Goal: Task Accomplishment & Management: Use online tool/utility

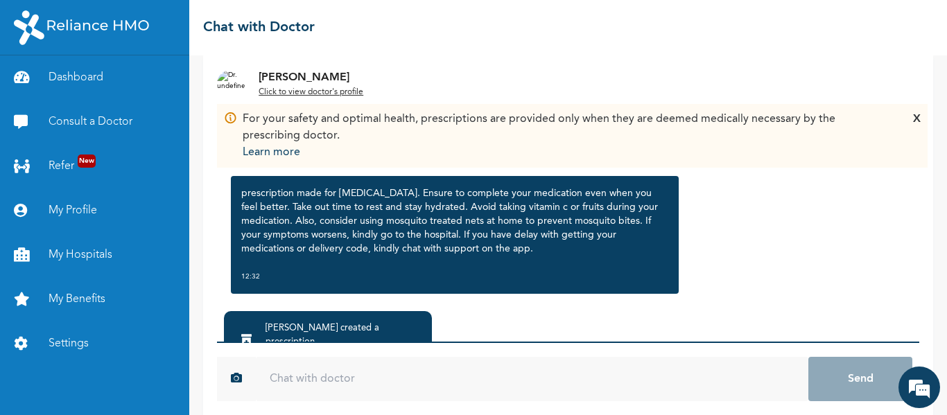
scroll to position [125, 0]
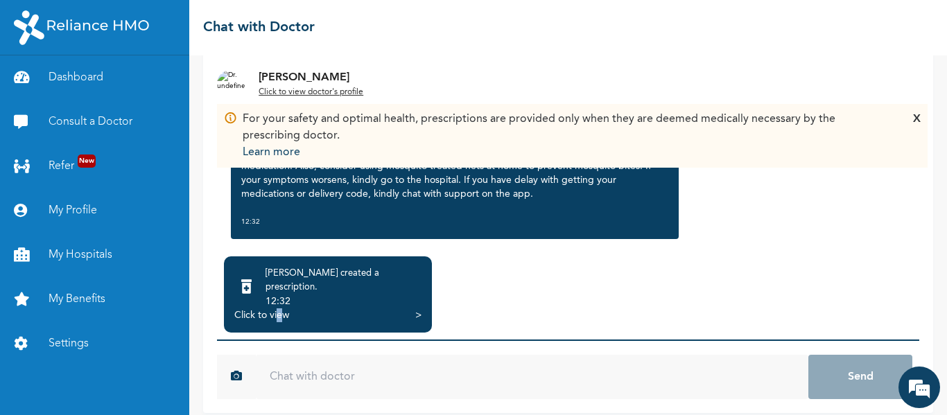
click at [279, 308] on div "Click to view" at bounding box center [261, 315] width 55 height 14
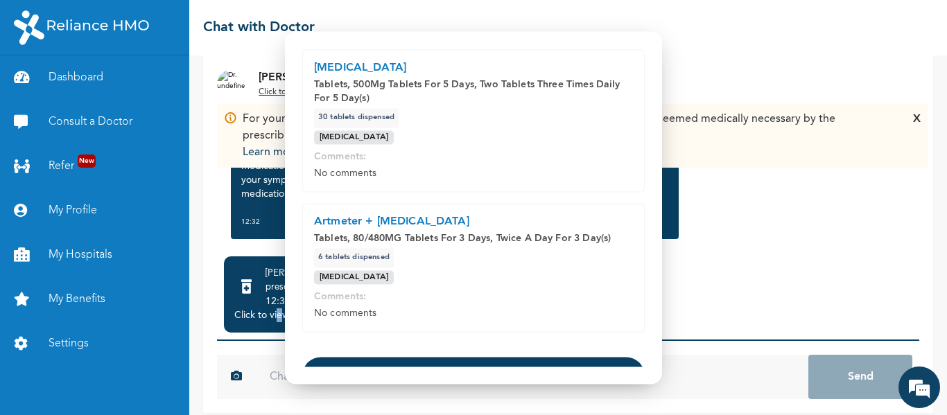
scroll to position [127, 0]
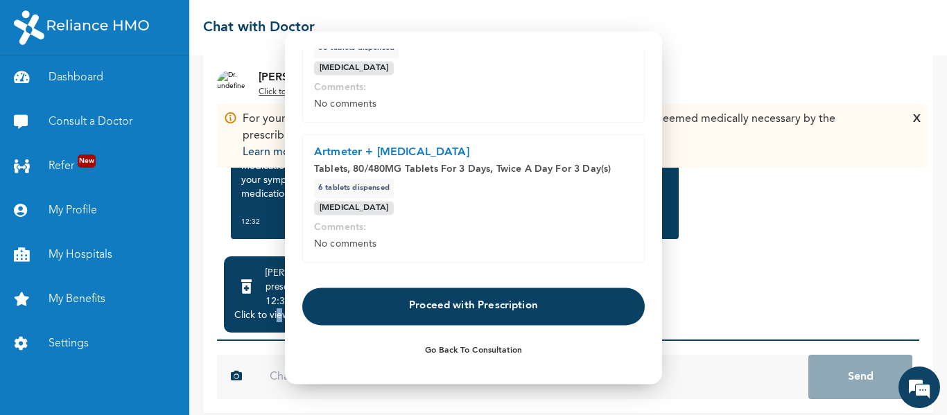
click at [476, 304] on button "Proceed with Prescription" at bounding box center [473, 306] width 342 height 37
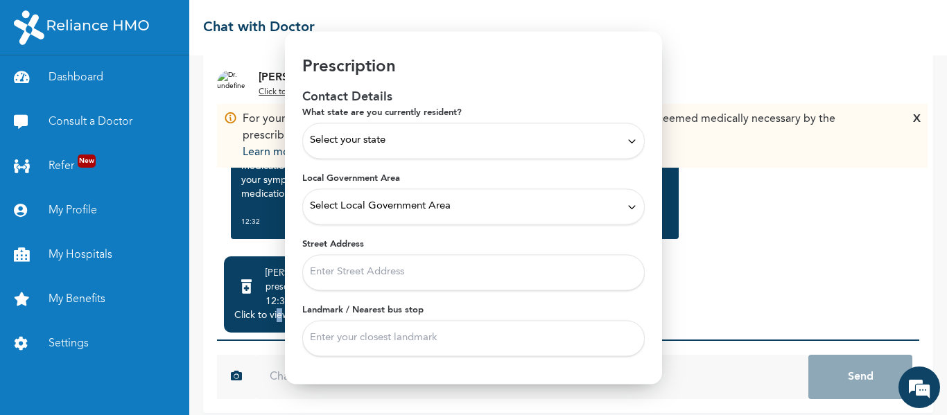
scroll to position [0, 0]
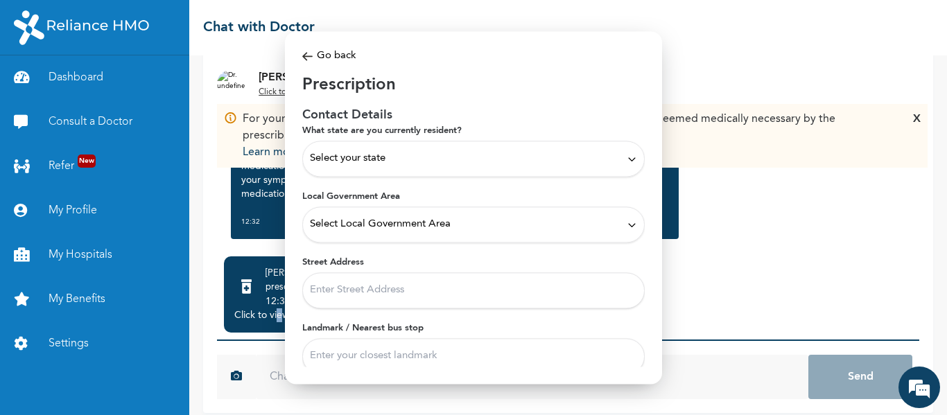
click at [304, 55] on img at bounding box center [307, 57] width 10 height 16
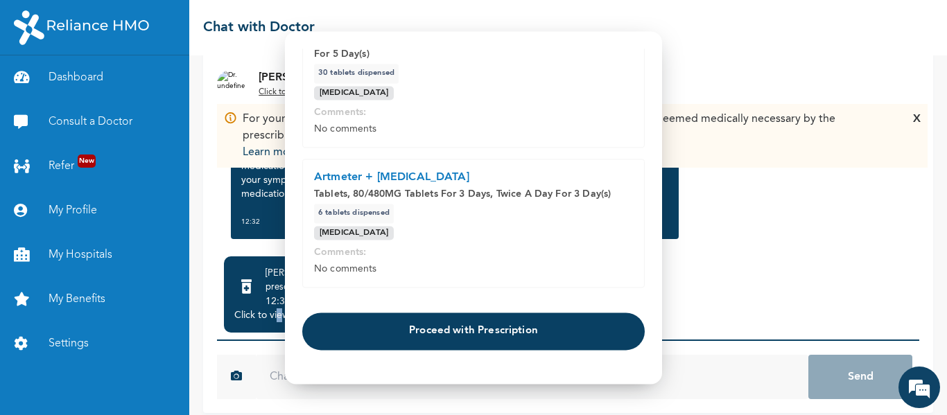
scroll to position [127, 0]
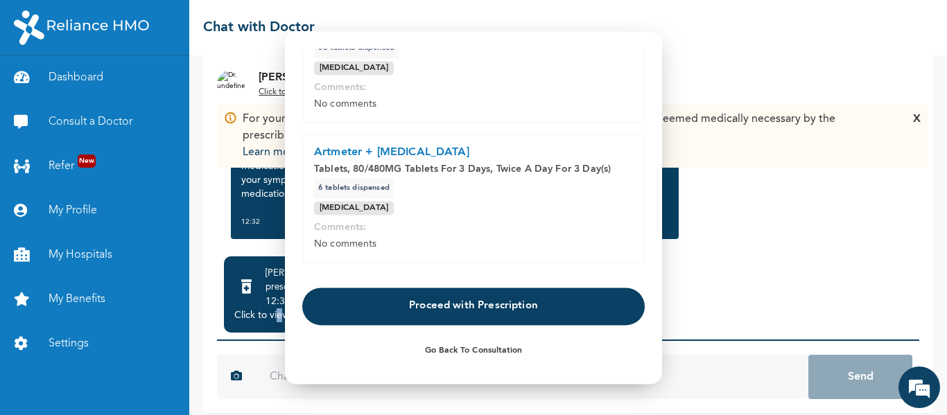
click at [487, 306] on button "Proceed with Prescription" at bounding box center [473, 306] width 342 height 37
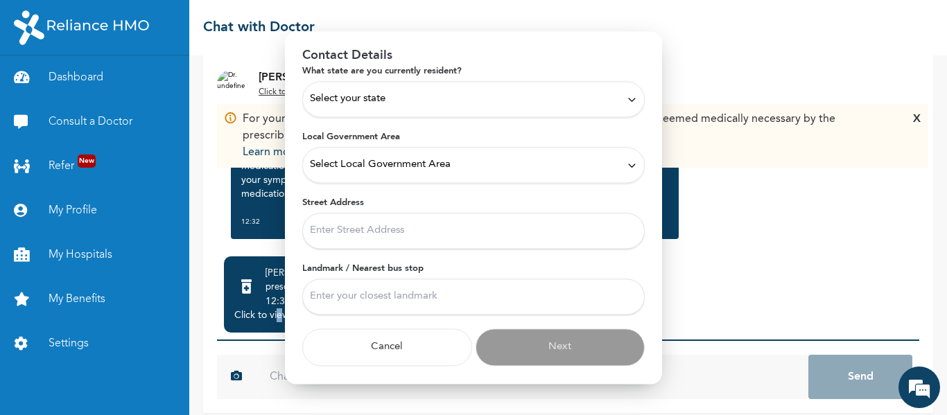
scroll to position [60, 0]
click at [435, 102] on div "Select your state" at bounding box center [473, 98] width 327 height 15
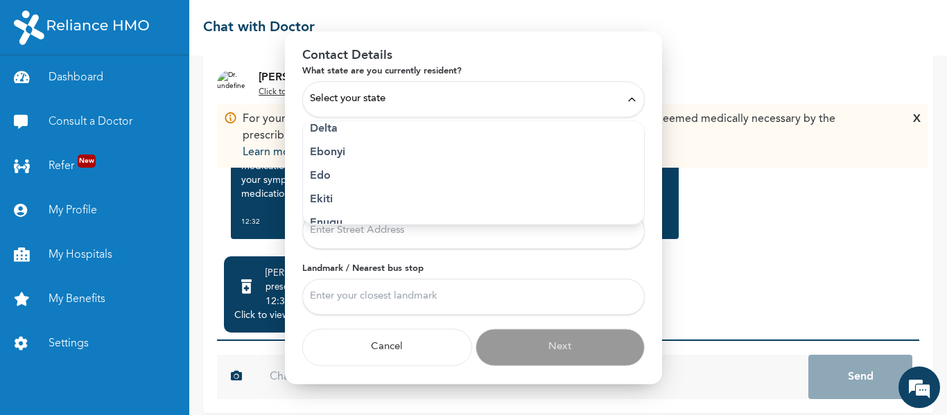
scroll to position [277, 0]
click at [335, 166] on p "Ekiti" at bounding box center [473, 169] width 327 height 17
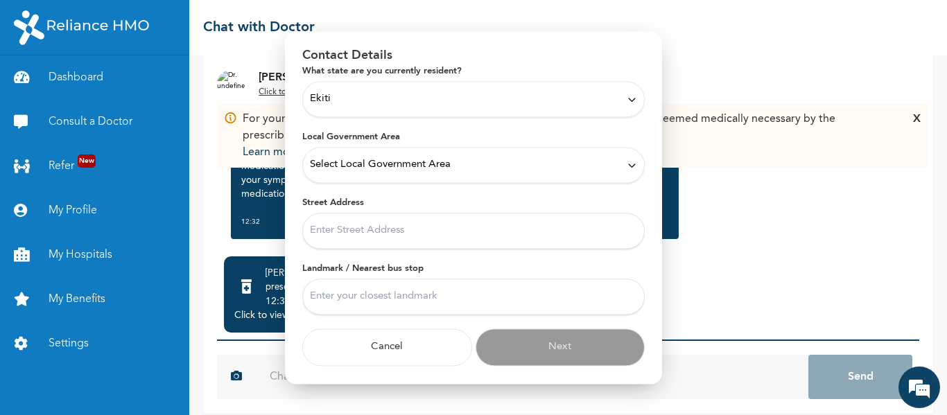
click at [408, 166] on span "Select Local Government Area" at bounding box center [380, 164] width 141 height 15
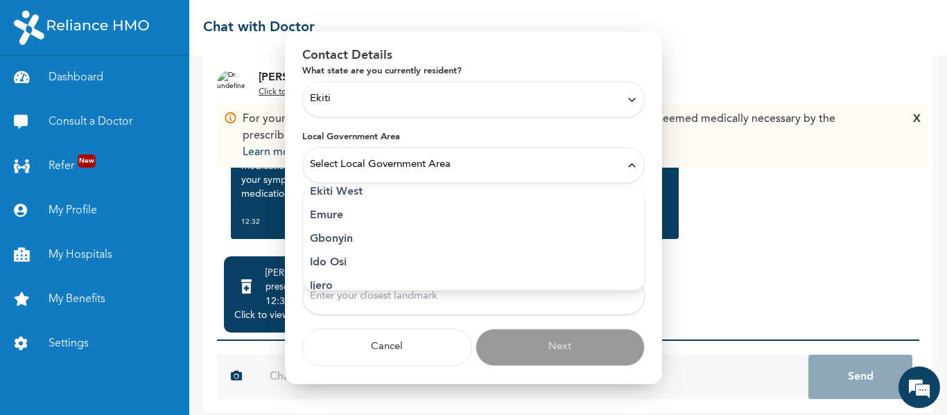
scroll to position [139, 0]
click at [346, 279] on p "Ikere" at bounding box center [473, 279] width 327 height 17
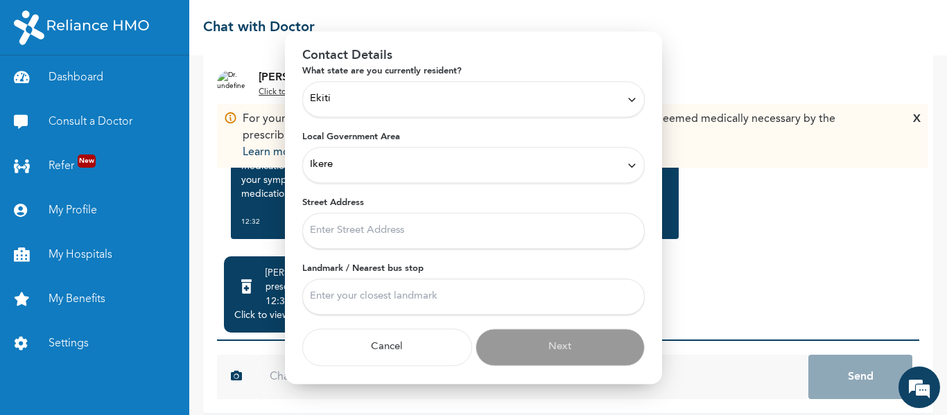
click at [345, 227] on input "Street Address" at bounding box center [473, 231] width 342 height 36
type input "folu fash street"
click at [366, 295] on input "Landmark / Nearest bus stop" at bounding box center [473, 297] width 342 height 36
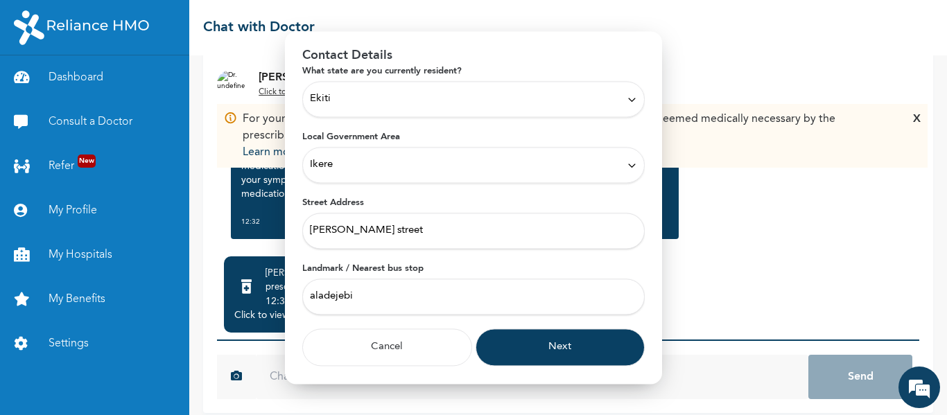
type input "aladejebi"
click at [557, 348] on button "Next" at bounding box center [561, 347] width 170 height 37
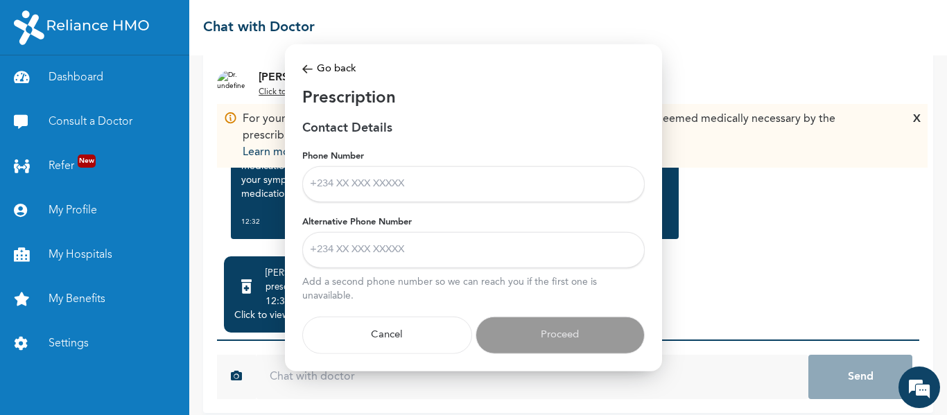
scroll to position [0, 0]
click at [333, 184] on input "Phone Number" at bounding box center [473, 184] width 342 height 36
type input "08139513393"
click at [399, 253] on input "Alternative Phone Number" at bounding box center [473, 250] width 342 height 36
type input "08066623920"
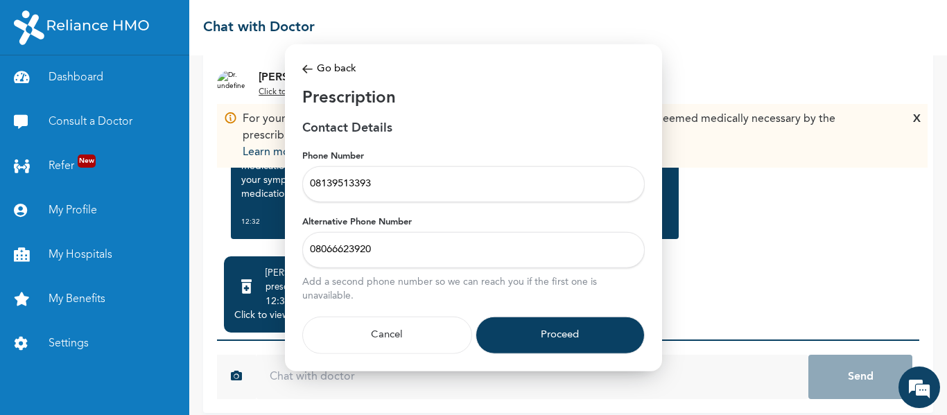
click at [554, 335] on button "Proceed" at bounding box center [561, 335] width 170 height 37
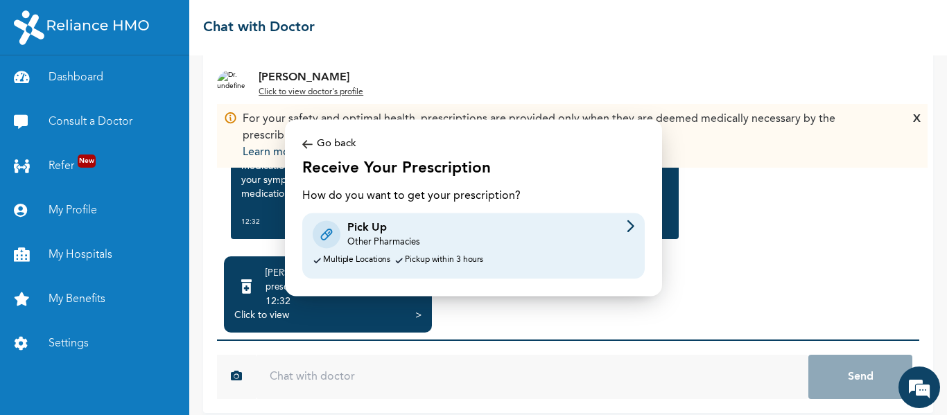
click at [396, 237] on div "Other Pharmacies" at bounding box center [383, 242] width 72 height 12
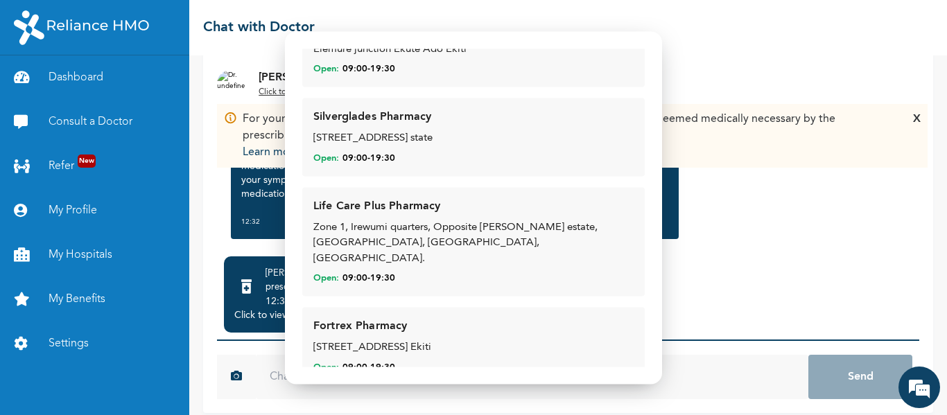
scroll to position [320, 0]
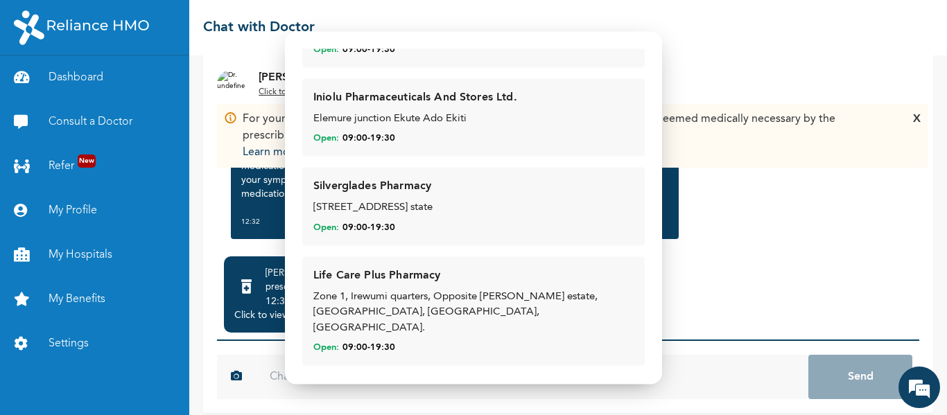
click at [416, 205] on div "67, Bank Road, Ado-Ekiti , Ekiti state" at bounding box center [473, 209] width 320 height 16
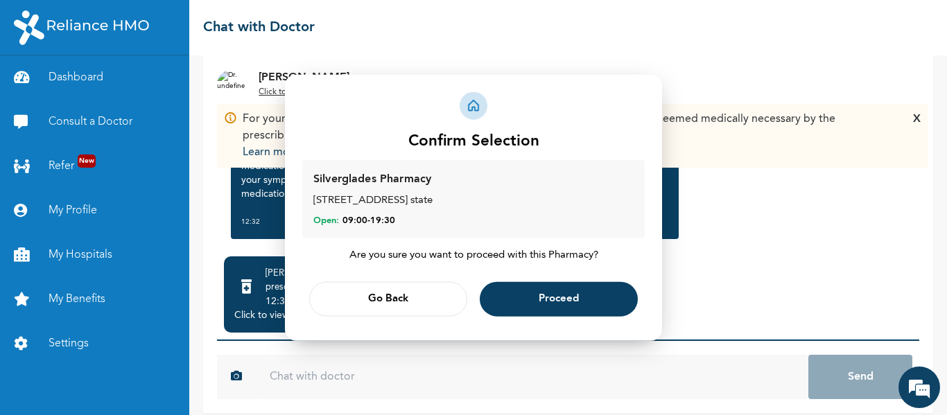
scroll to position [0, 0]
click at [563, 297] on span "Proceed" at bounding box center [559, 299] width 40 height 9
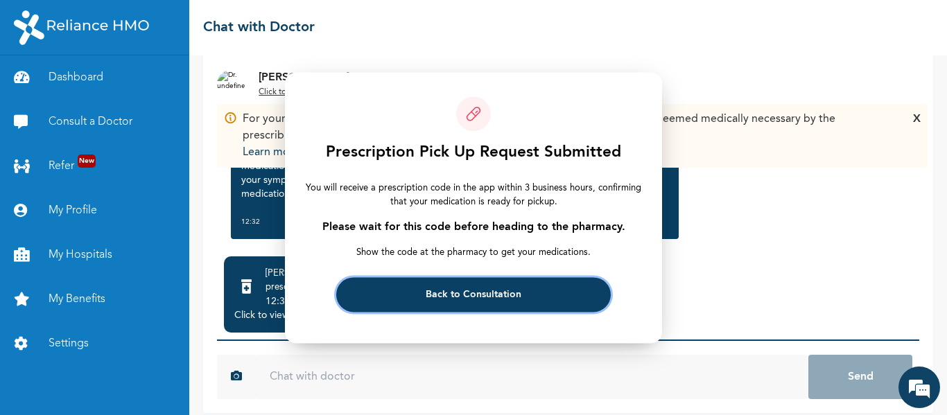
click at [487, 293] on span "Back to Consultation" at bounding box center [474, 294] width 96 height 9
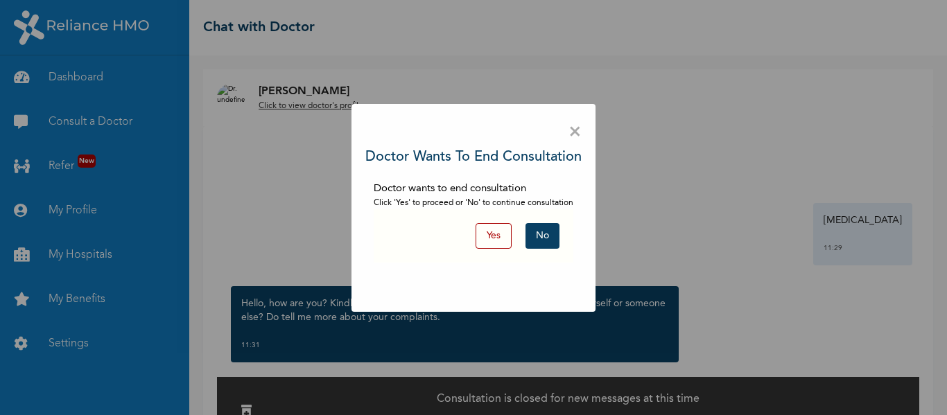
scroll to position [19, 0]
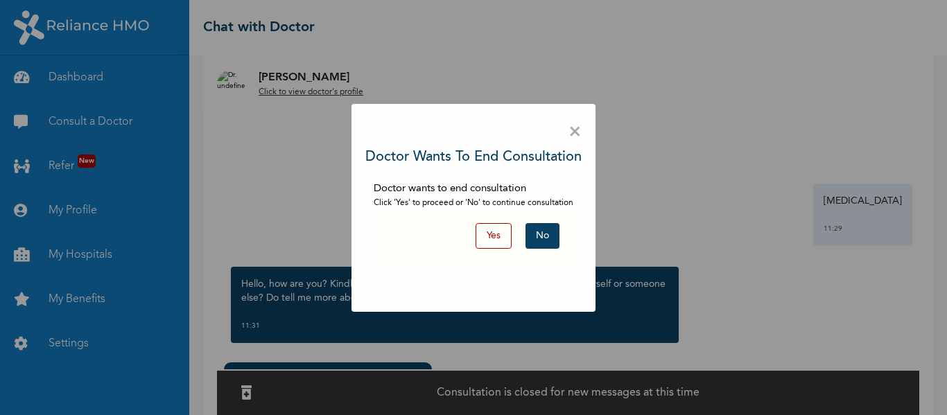
click at [492, 234] on button "Yes" at bounding box center [494, 236] width 36 height 26
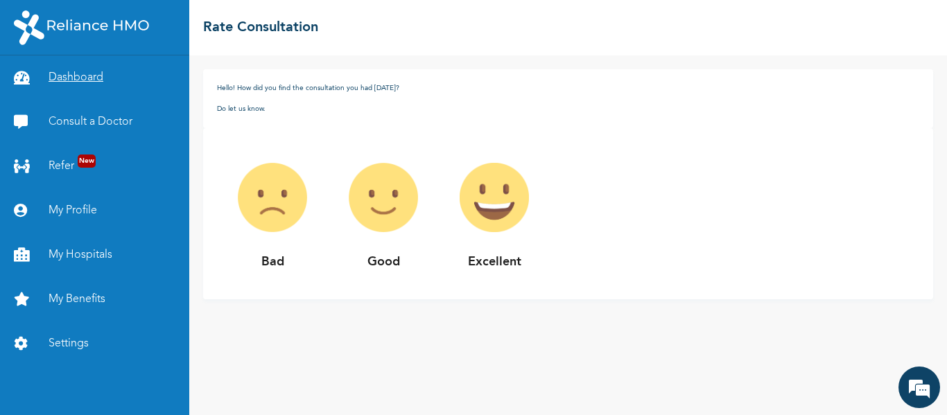
click at [71, 78] on link "Dashboard" at bounding box center [94, 77] width 189 height 44
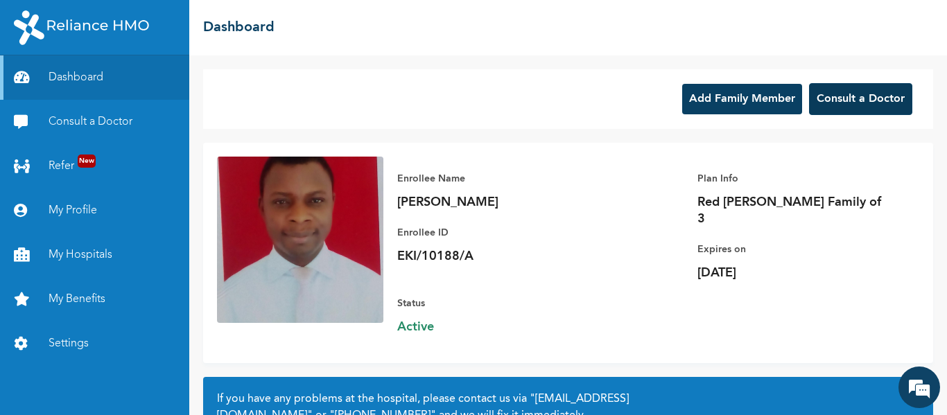
click at [857, 101] on button "Consult a Doctor" at bounding box center [860, 99] width 103 height 32
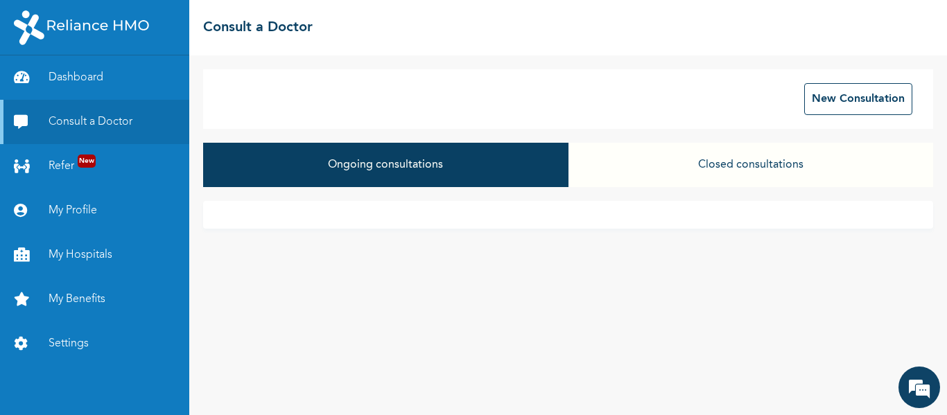
click at [756, 165] on button "Closed consultations" at bounding box center [750, 165] width 365 height 44
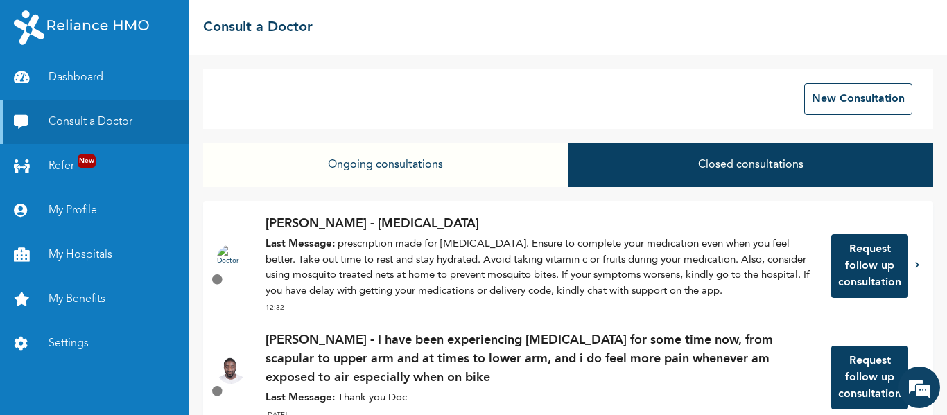
click at [530, 264] on p "Last Message: prescription made for [MEDICAL_DATA]. Ensure to complete your med…" at bounding box center [541, 268] width 552 height 62
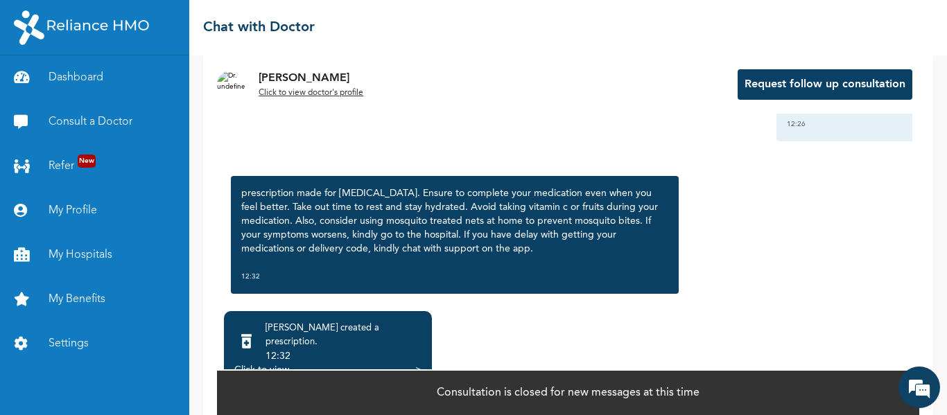
scroll to position [112, 0]
